Goal: Check status: Check status

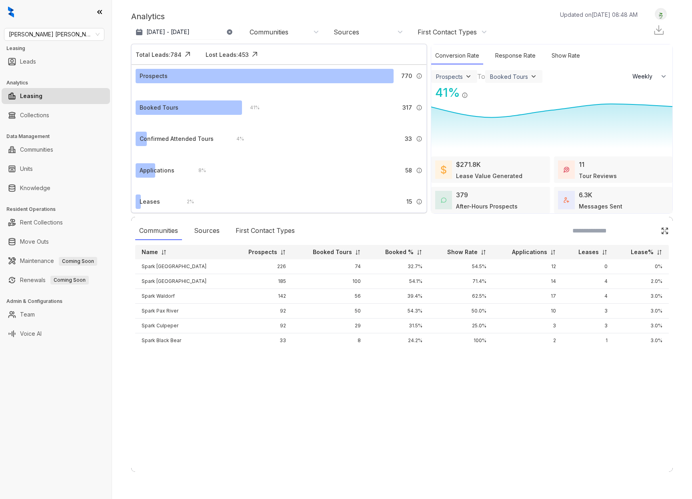
select select "******"
click at [99, 35] on span "[PERSON_NAME] [PERSON_NAME]" at bounding box center [54, 34] width 91 height 12
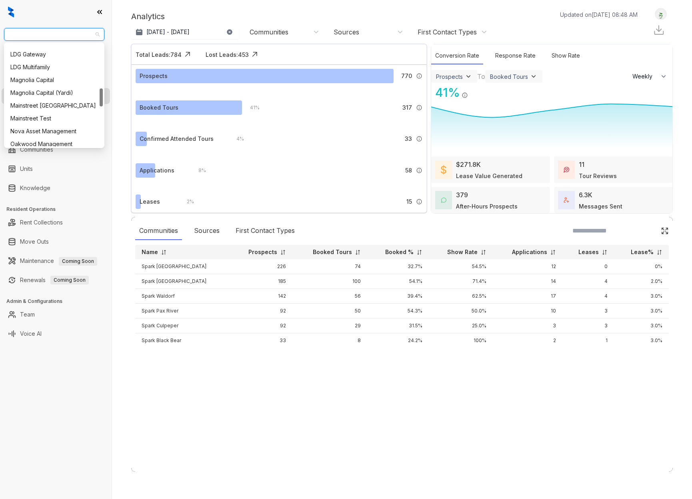
scroll to position [257, 0]
click at [54, 101] on div "Mainstreet [GEOGRAPHIC_DATA]" at bounding box center [54, 100] width 88 height 9
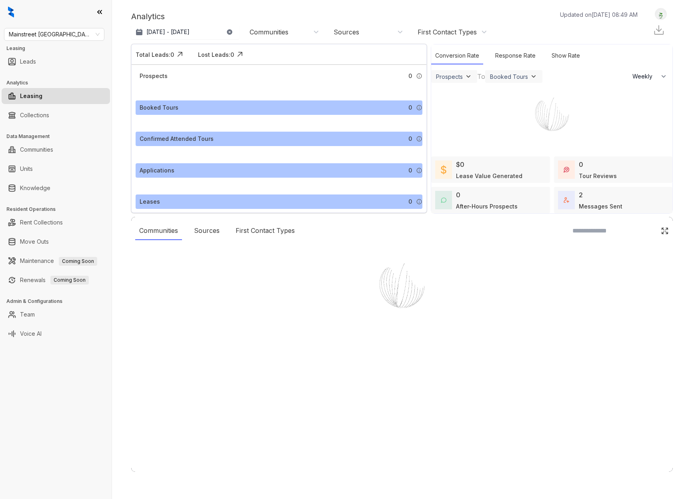
select select "******"
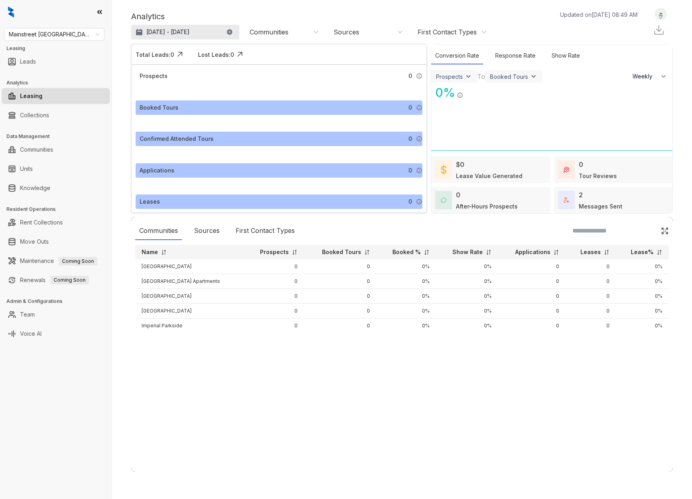
click at [151, 35] on p "[DATE] - [DATE]" at bounding box center [167, 32] width 43 height 8
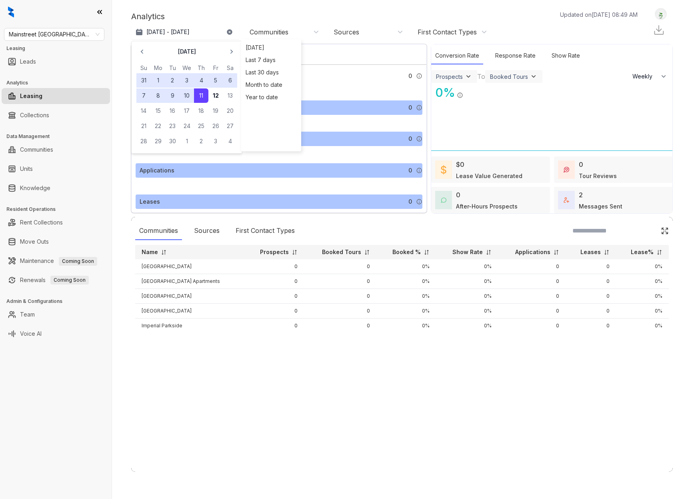
click at [141, 53] on icon "button" at bounding box center [142, 52] width 8 height 8
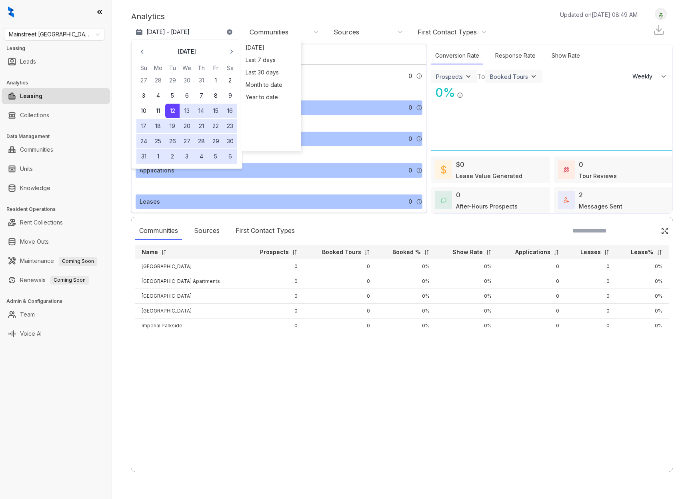
click at [141, 53] on icon "button" at bounding box center [142, 52] width 8 height 8
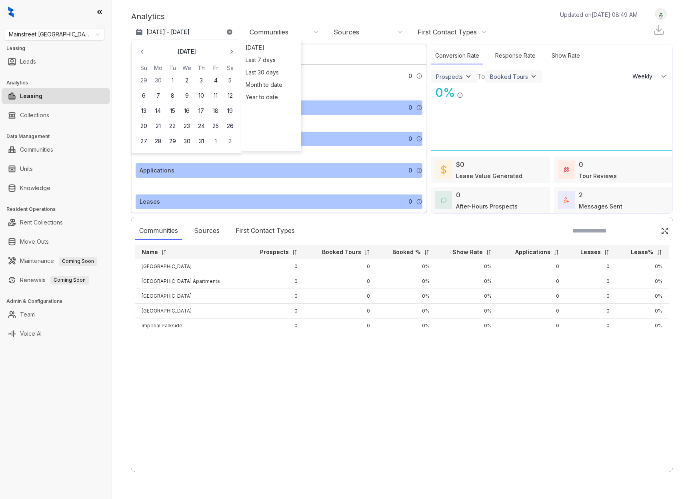
click at [141, 53] on icon "button" at bounding box center [142, 52] width 8 height 8
click at [141, 82] on button "1" at bounding box center [143, 80] width 14 height 14
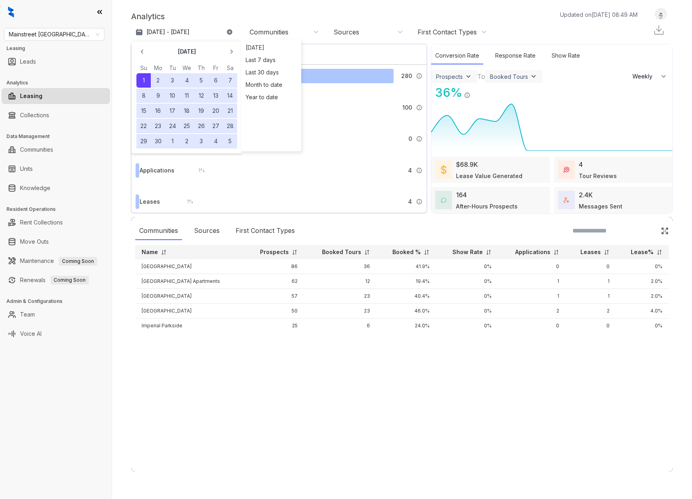
click at [233, 12] on div "Analytics Updated on Sep 12, 2025, 08:49 AM" at bounding box center [388, 16] width 515 height 12
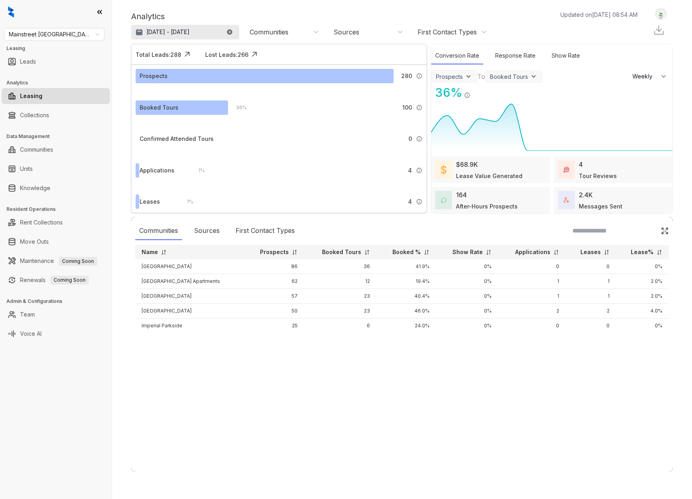
click at [154, 34] on p "Jun 1, 2025 - Sep 11, 2025" at bounding box center [167, 32] width 43 height 8
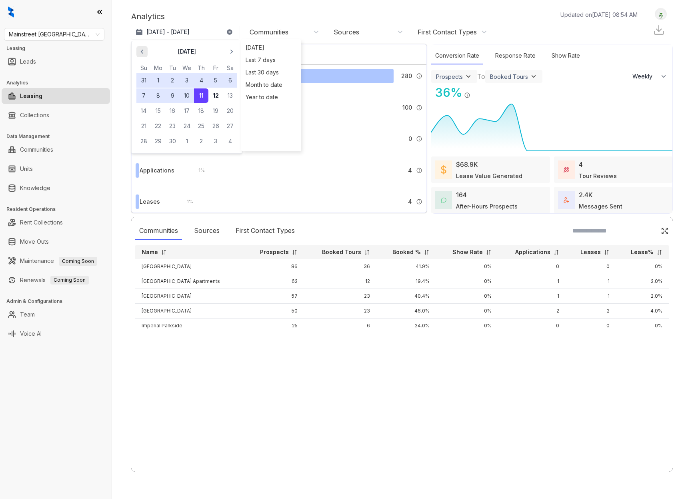
click at [145, 50] on icon "button" at bounding box center [142, 52] width 8 height 8
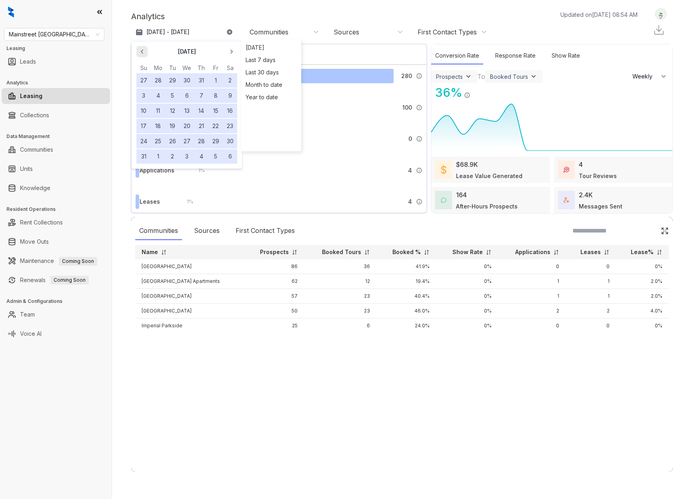
click at [145, 50] on icon "button" at bounding box center [142, 52] width 8 height 8
click at [145, 52] on icon "button" at bounding box center [142, 52] width 8 height 8
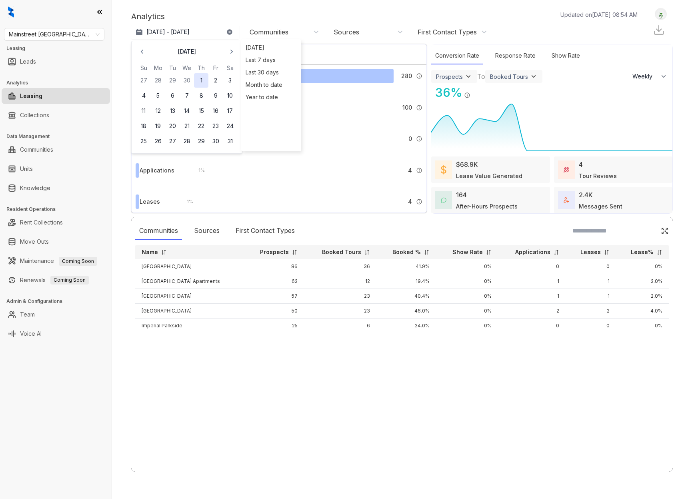
click at [198, 78] on button "1" at bounding box center [201, 80] width 14 height 14
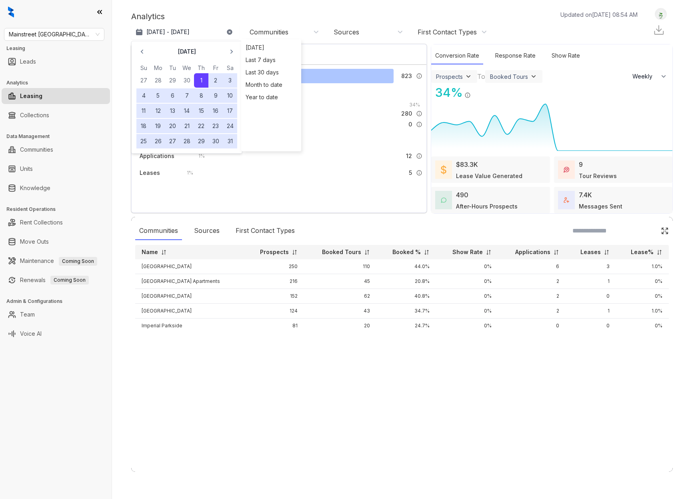
click at [244, 15] on div "Analytics Updated on Sep 12, 2025, 08:54 AM" at bounding box center [388, 16] width 515 height 12
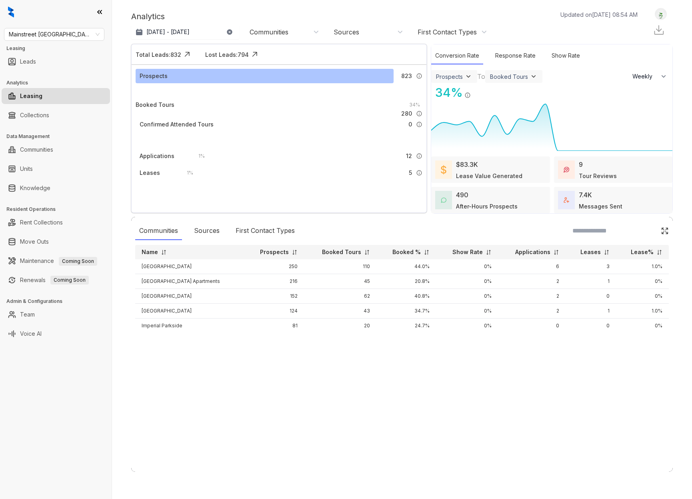
click at [660, 30] on img at bounding box center [659, 30] width 12 height 12
